Goal: Navigation & Orientation: Find specific page/section

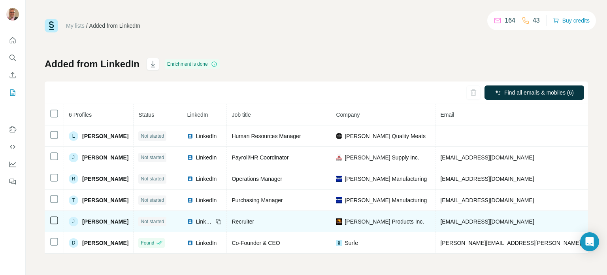
scroll to position [0, 0]
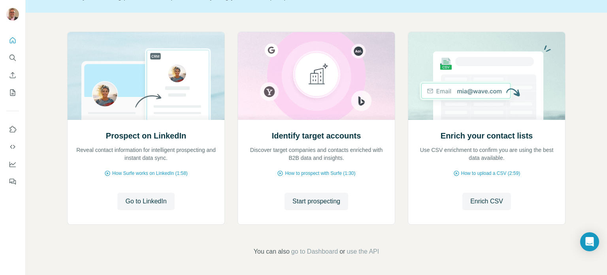
scroll to position [66, 0]
click at [11, 93] on icon "My lists" at bounding box center [13, 93] width 8 height 8
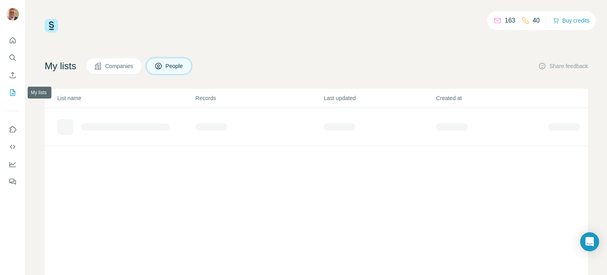
click at [16, 93] on icon "My lists" at bounding box center [13, 93] width 8 height 8
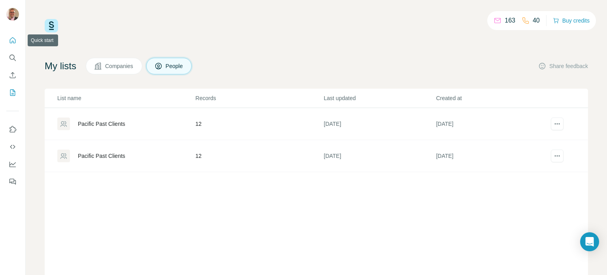
click at [11, 40] on icon "Quick start" at bounding box center [13, 40] width 8 height 8
